Goal: Use online tool/utility: Utilize a website feature to perform a specific function

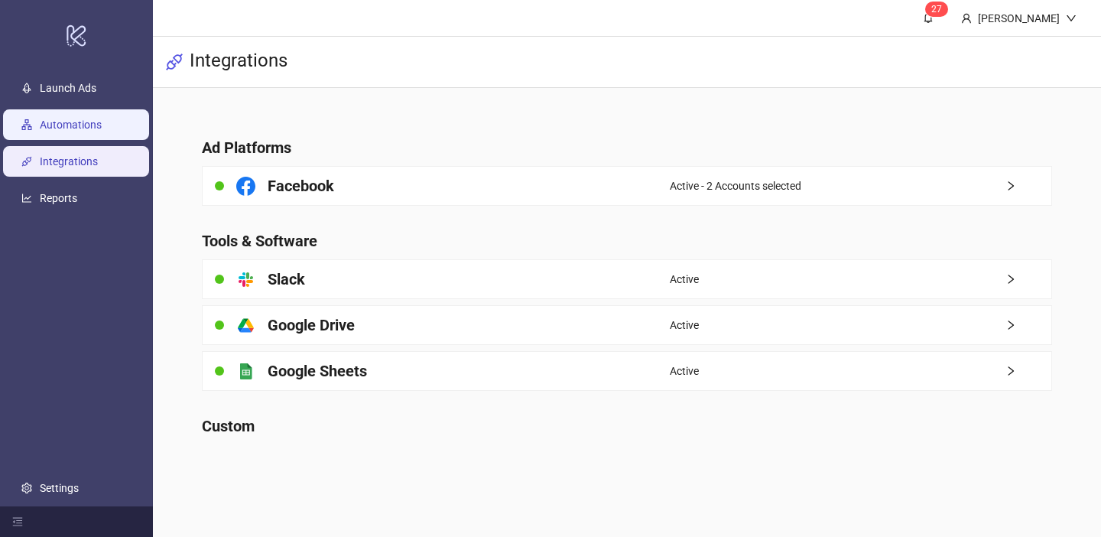
click at [77, 118] on link "Automations" at bounding box center [71, 124] width 62 height 12
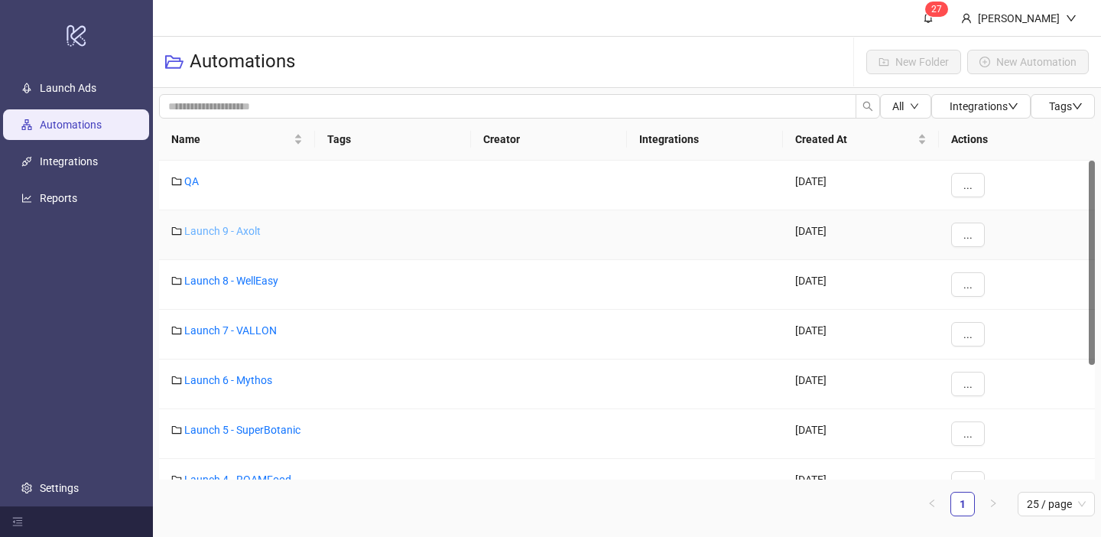
click at [240, 232] on link "Launch 9 - Axolt" at bounding box center [222, 231] width 76 height 12
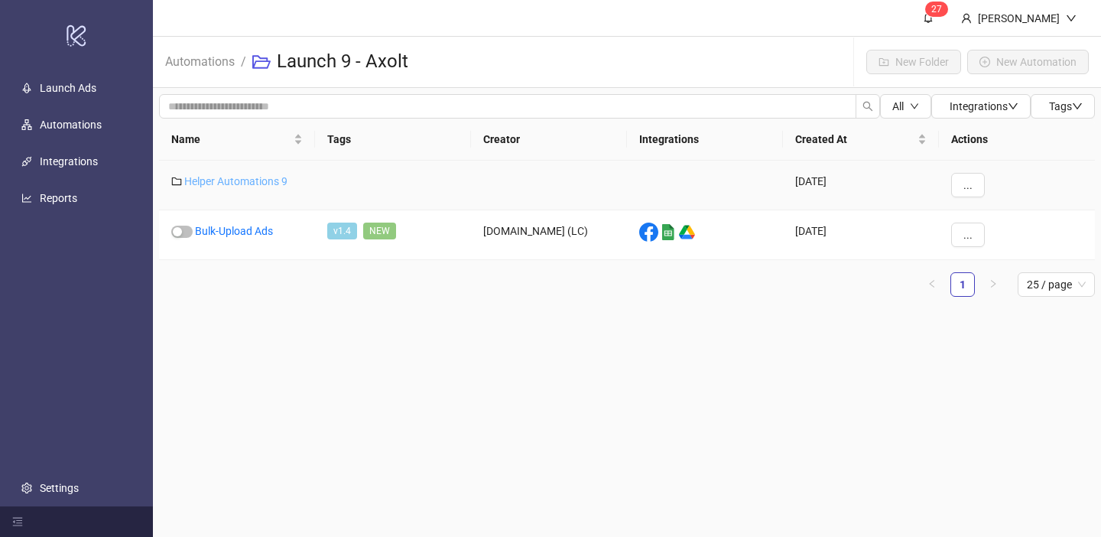
click at [250, 183] on link "Helper Automations 9" at bounding box center [235, 181] width 103 height 12
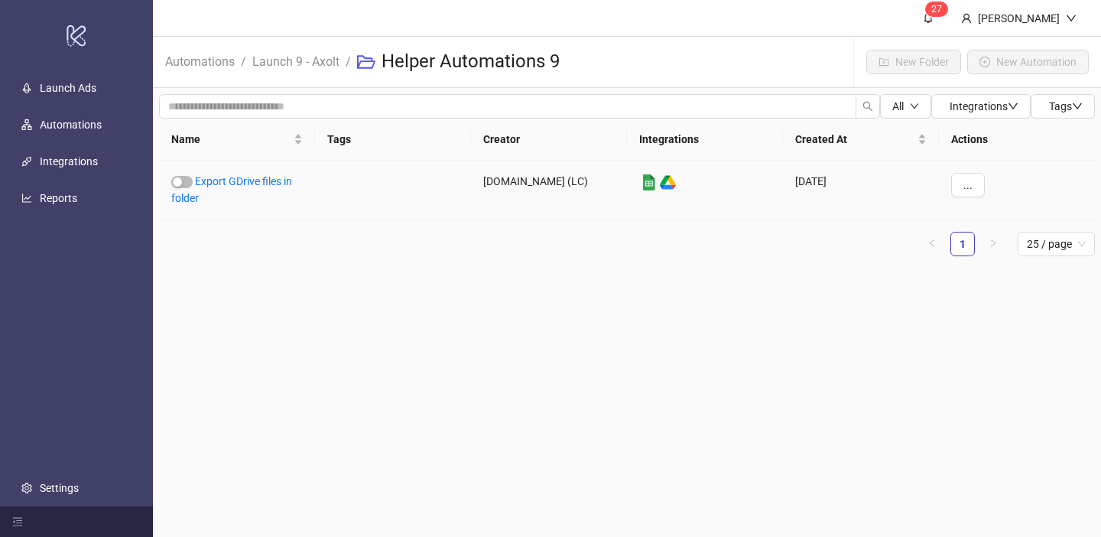
click at [250, 183] on link "Export GDrive files in folder" at bounding box center [231, 189] width 121 height 29
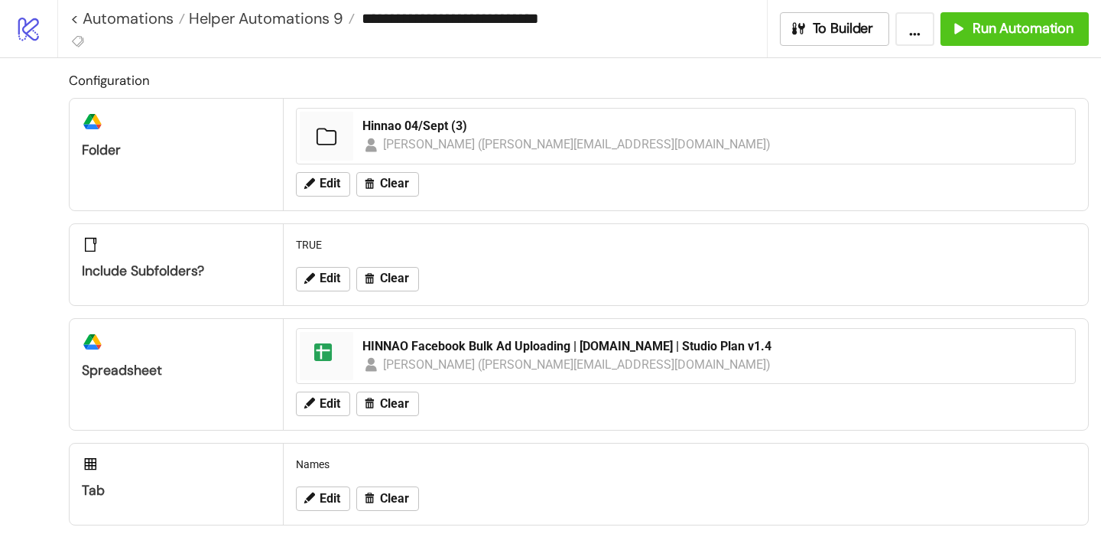
click at [310, 196] on div "Edit Clear" at bounding box center [686, 184] width 792 height 40
click at [312, 179] on icon at bounding box center [309, 182] width 11 height 11
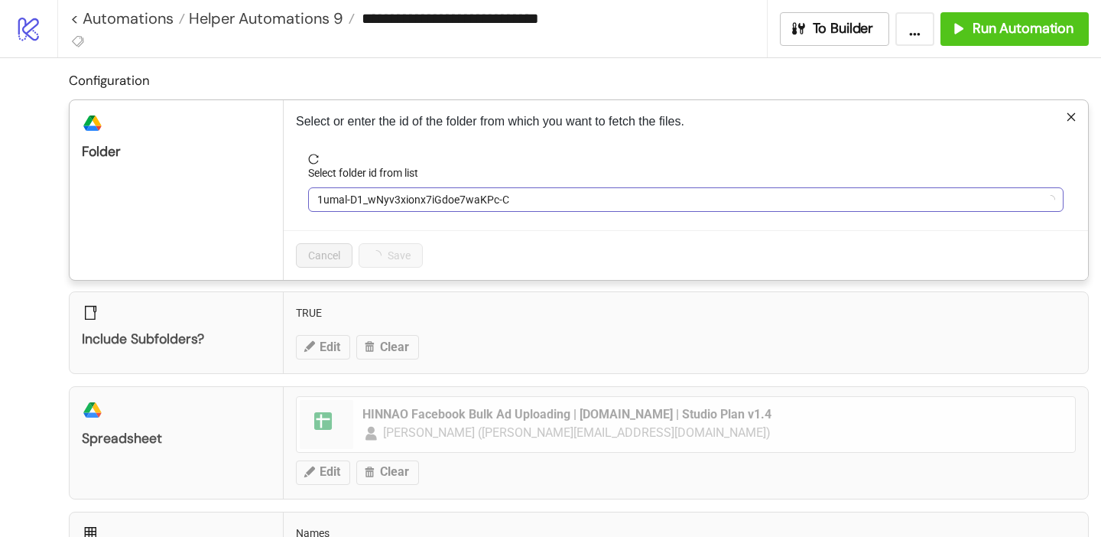
click at [365, 195] on span "1umal-D1_wNyv3xionx7iGdoe7waKPc-C" at bounding box center [685, 199] width 737 height 23
click at [365, 195] on span "Hinnao 04/Sept (3)" at bounding box center [685, 199] width 737 height 23
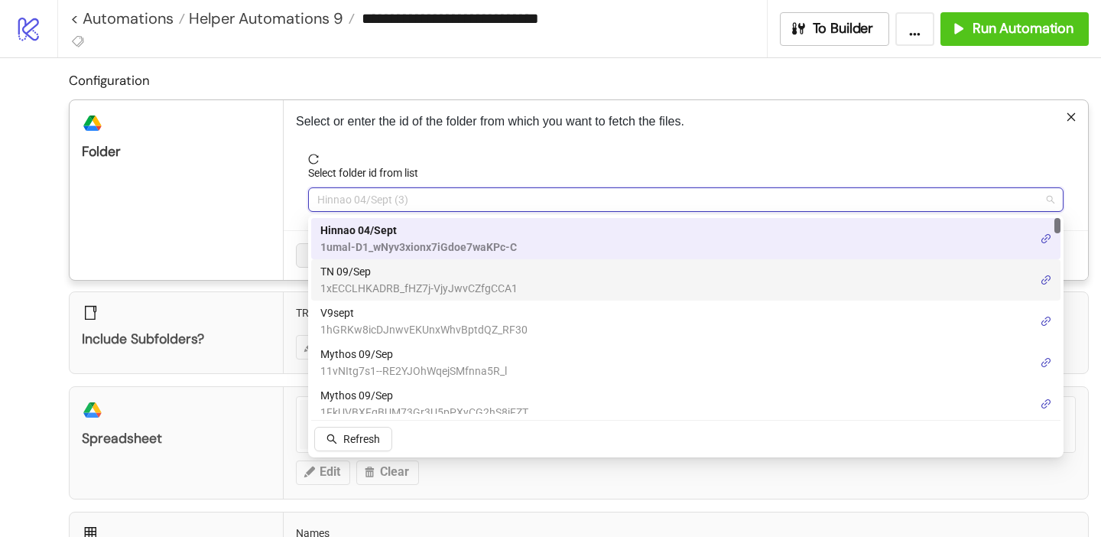
click at [365, 277] on span "TN 09/Sep" at bounding box center [418, 271] width 197 height 17
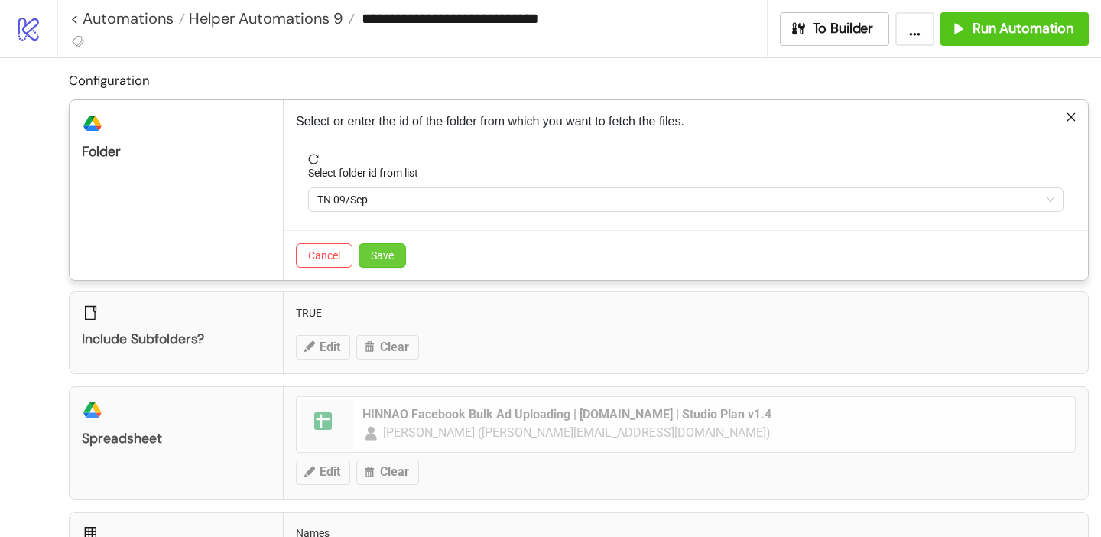
click at [371, 243] on button "Save" at bounding box center [381, 255] width 47 height 24
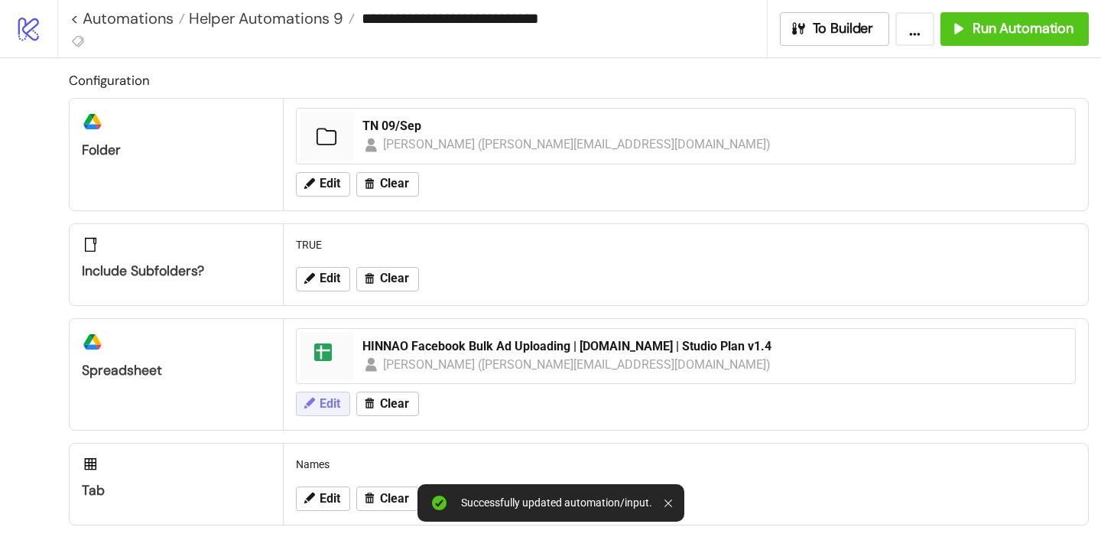
click at [324, 397] on span "Edit" at bounding box center [329, 404] width 21 height 14
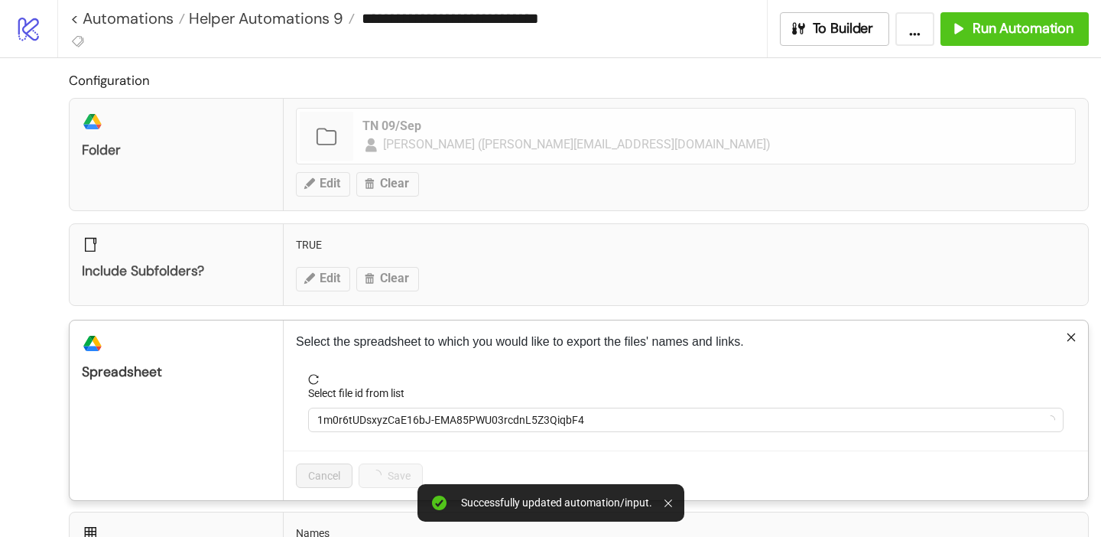
click at [358, 432] on form "Select file id from list 1m0r6tUDsxyzCaE16bJ-EMA85PWU03rcdnL5Z3QiqbF4" at bounding box center [686, 412] width 780 height 76
click at [349, 416] on span "1m0r6tUDsxyzCaE16bJ-EMA85PWU03rcdnL5Z3QiqbF4" at bounding box center [685, 419] width 737 height 23
click at [349, 416] on span "HINNAO Facebook Bulk Ad Uploading | [DOMAIN_NAME] | Studio Plan v1.4" at bounding box center [685, 419] width 737 height 23
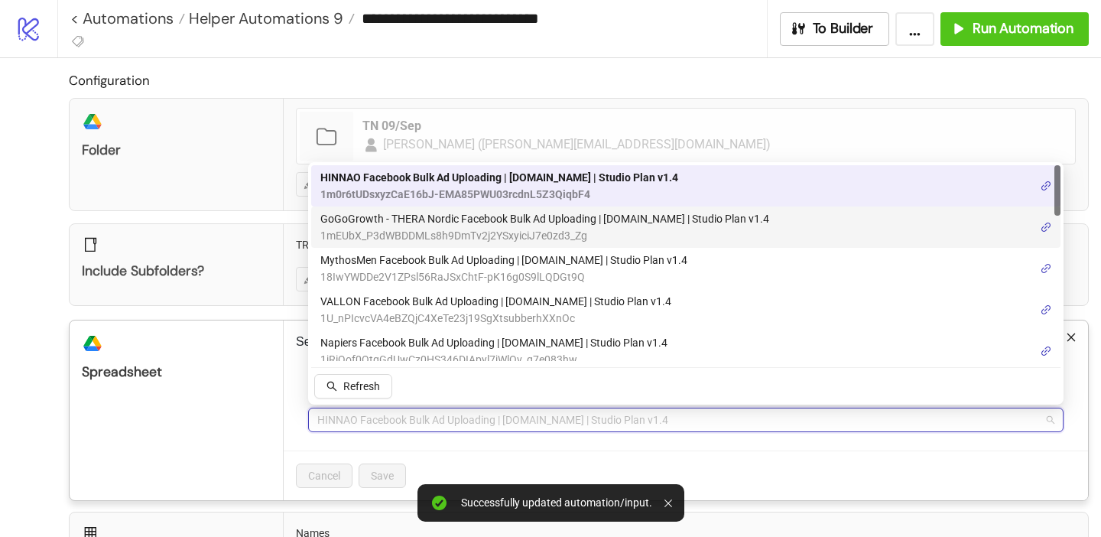
click at [412, 230] on span "1mEUbX_P3dWBDDMLs8h9DmTv2j2YSxyiciJ7e0zd3_Zg" at bounding box center [544, 235] width 449 height 17
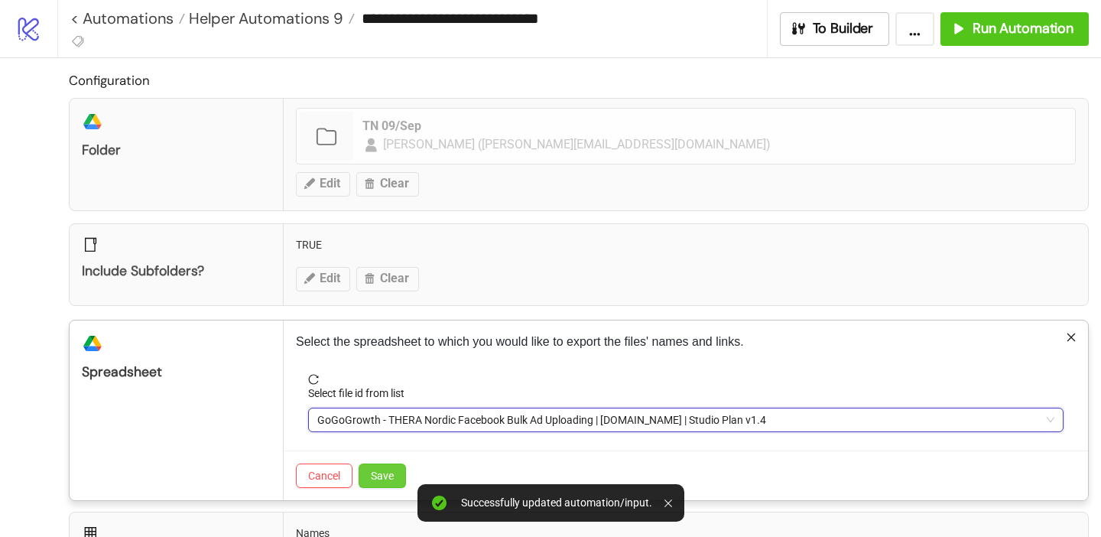
click at [388, 478] on span "Save" at bounding box center [382, 475] width 23 height 12
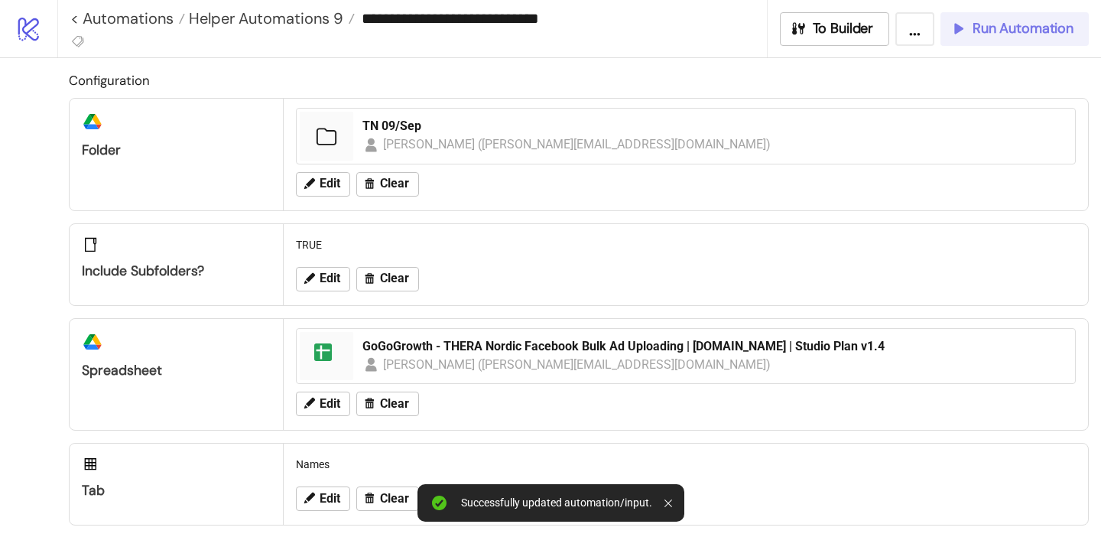
click at [971, 29] on div "Run Automation" at bounding box center [1011, 29] width 124 height 18
